Goal: Task Accomplishment & Management: Manage account settings

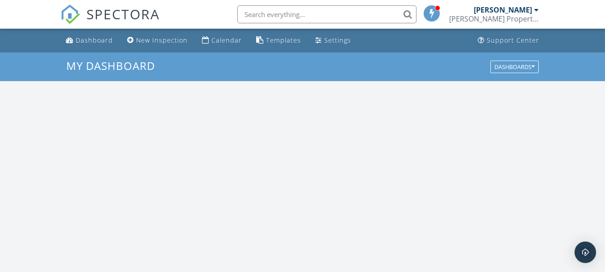
scroll to position [829, 619]
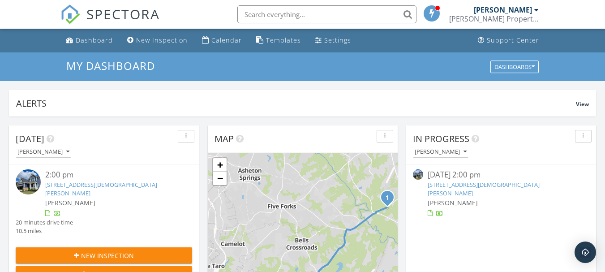
click at [53, 187] on link "[STREET_ADDRESS][DEMOGRAPHIC_DATA][PERSON_NAME]" at bounding box center [101, 189] width 112 height 17
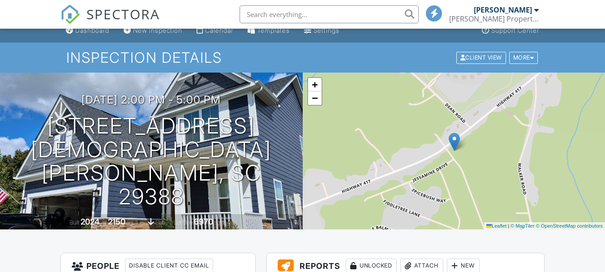
scroll to position [100, 0]
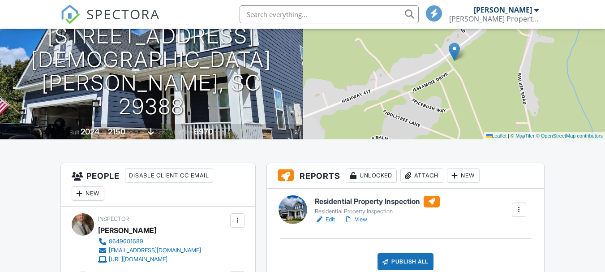
click at [332, 221] on link "Edit" at bounding box center [325, 219] width 20 height 9
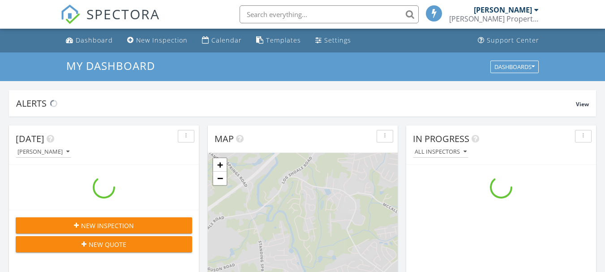
scroll to position [829, 619]
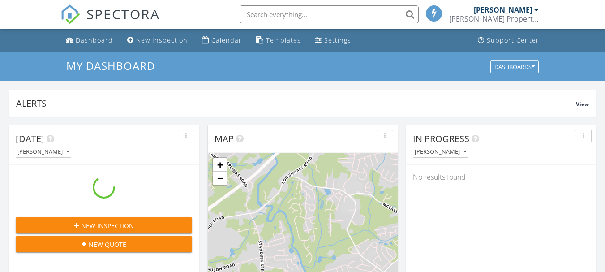
scroll to position [4, 4]
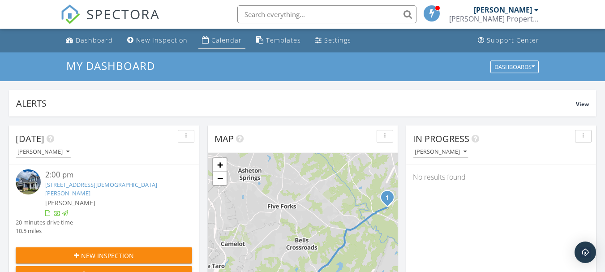
click at [232, 43] on div "Calendar" at bounding box center [226, 40] width 30 height 9
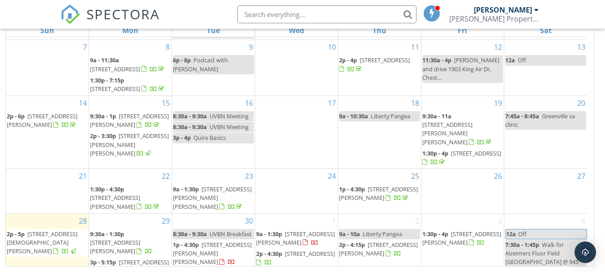
scroll to position [109, 0]
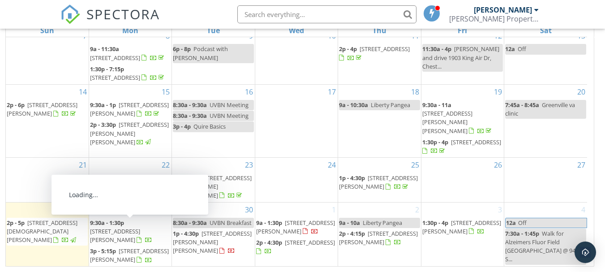
click at [113, 228] on span "[STREET_ADDRESS][PERSON_NAME]" at bounding box center [115, 235] width 50 height 17
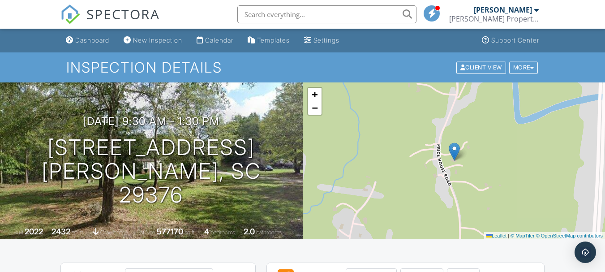
drag, startPoint x: 610, startPoint y: 27, endPoint x: 610, endPoint y: 16, distance: 11.7
click at [233, 44] on link "Calendar" at bounding box center [215, 40] width 44 height 17
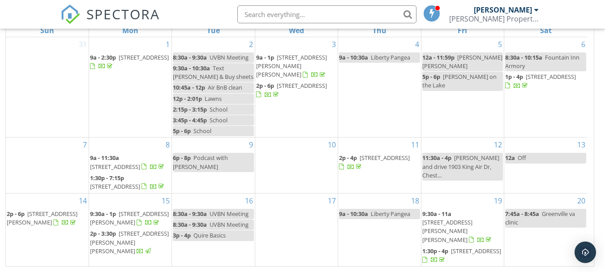
scroll to position [109, 0]
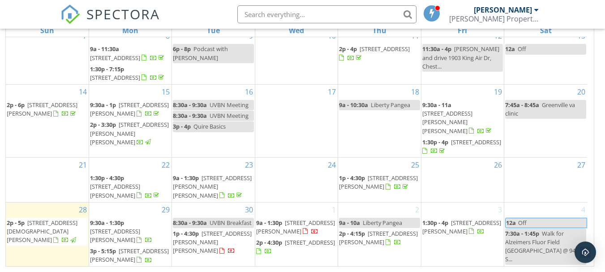
click at [123, 254] on span "913 Bee Balm Wy, Woodruff 29388" at bounding box center [129, 255] width 79 height 17
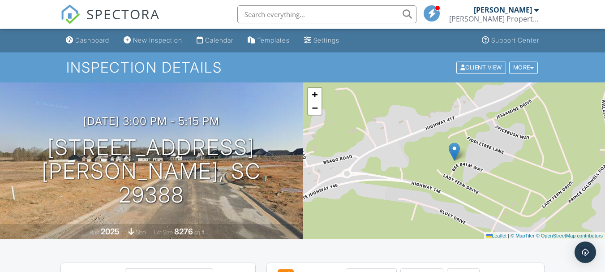
drag, startPoint x: 606, startPoint y: 27, endPoint x: 606, endPoint y: 20, distance: 6.8
click at [222, 41] on div "Calendar" at bounding box center [219, 40] width 28 height 8
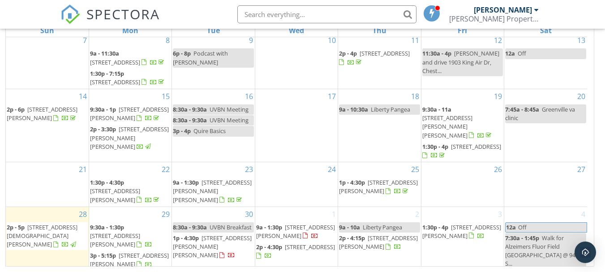
scroll to position [109, 0]
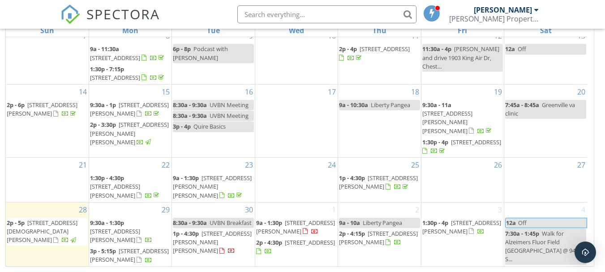
click at [212, 181] on span "[STREET_ADDRESS][PERSON_NAME][PERSON_NAME]" at bounding box center [212, 186] width 79 height 25
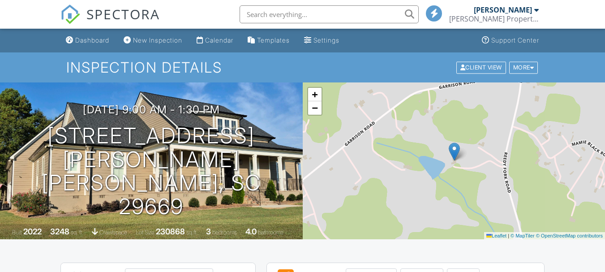
scroll to position [238, 0]
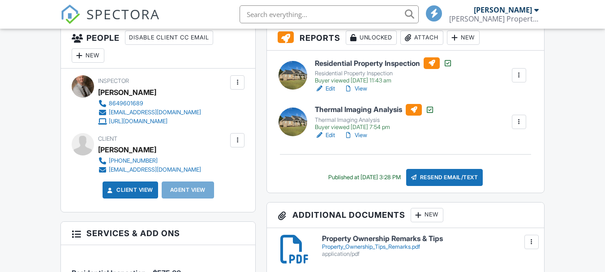
click at [239, 139] on div at bounding box center [237, 140] width 9 height 9
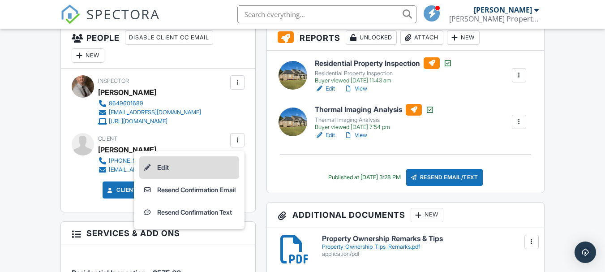
click at [189, 163] on li "Edit" at bounding box center [189, 167] width 100 height 22
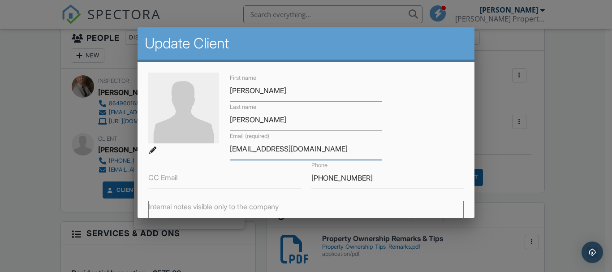
drag, startPoint x: 303, startPoint y: 152, endPoint x: 228, endPoint y: 152, distance: 75.2
click at [228, 152] on div "Email (required) ellionator@gmail.com" at bounding box center [305, 145] width 163 height 29
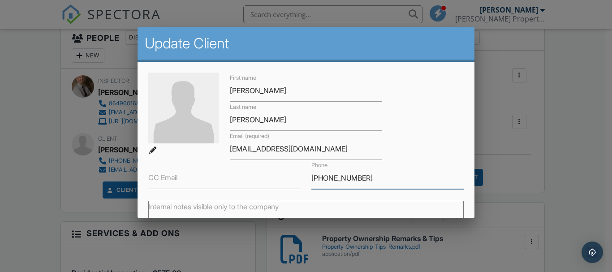
drag, startPoint x: 355, startPoint y: 179, endPoint x: 309, endPoint y: 180, distance: 45.7
click at [311, 180] on input "252-531-1543" at bounding box center [387, 178] width 152 height 22
click at [20, 80] on div at bounding box center [306, 125] width 612 height 340
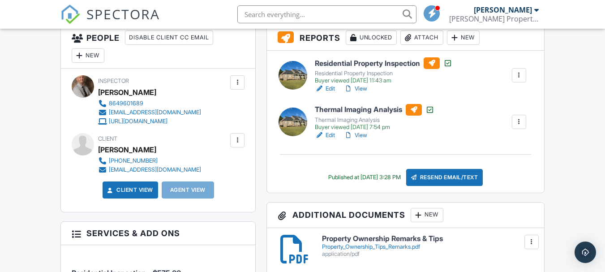
scroll to position [0, 0]
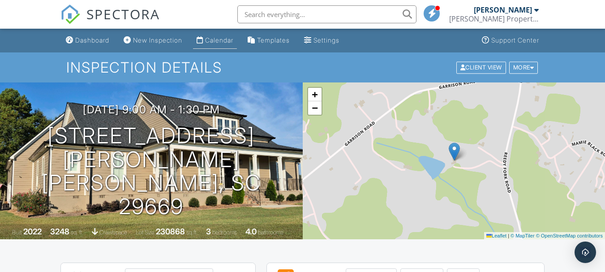
click at [219, 38] on div "Calendar" at bounding box center [219, 40] width 28 height 8
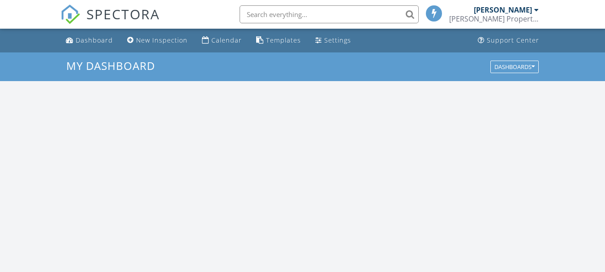
scroll to position [829, 619]
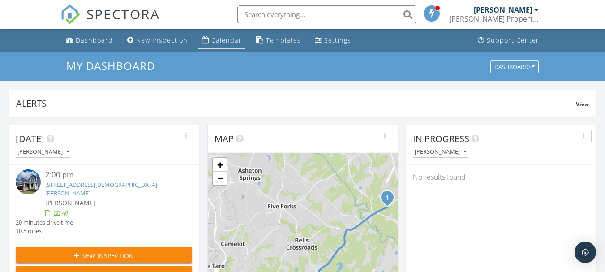
click at [223, 37] on div "Calendar" at bounding box center [226, 40] width 30 height 9
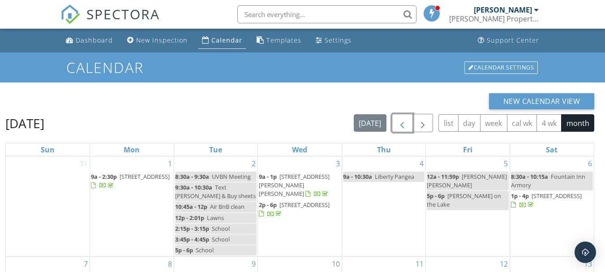
click at [404, 125] on span "button" at bounding box center [402, 123] width 11 height 11
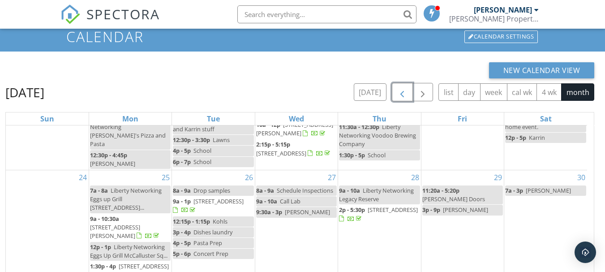
scroll to position [30, 0]
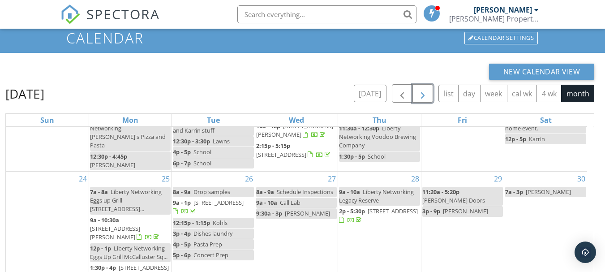
click at [424, 93] on span "button" at bounding box center [422, 93] width 11 height 11
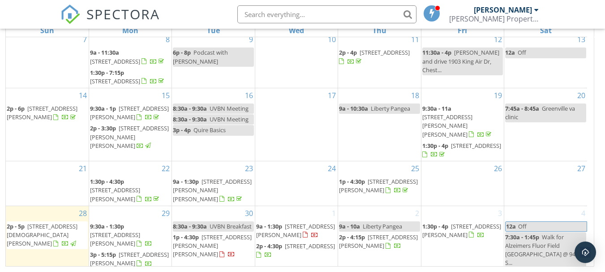
scroll to position [109, 0]
